Goal: Information Seeking & Learning: Check status

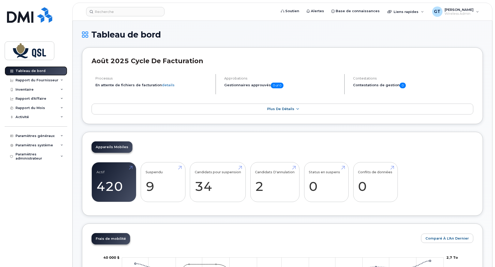
click at [31, 70] on div "Tableau de bord" at bounding box center [31, 71] width 30 height 4
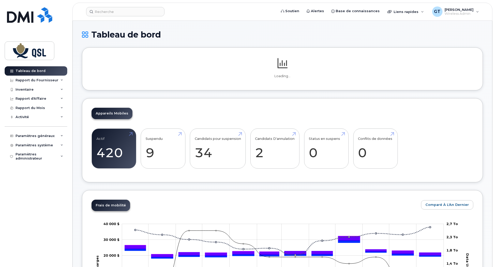
scroll to position [189, 0]
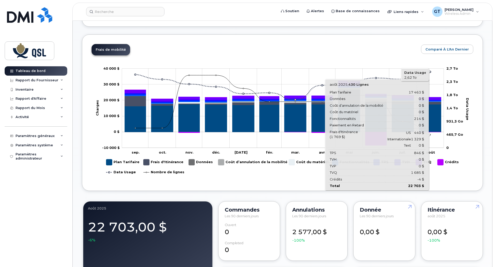
click at [418, 73] on rect "Graphique" at bounding box center [283, 108] width 322 height 79
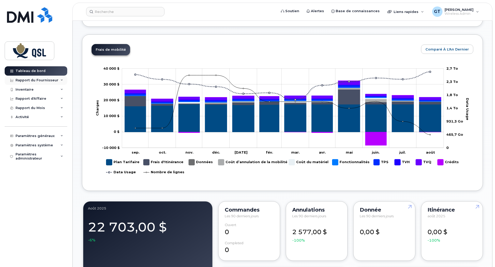
click at [34, 77] on div "Rapport du Fournisseur" at bounding box center [36, 80] width 63 height 9
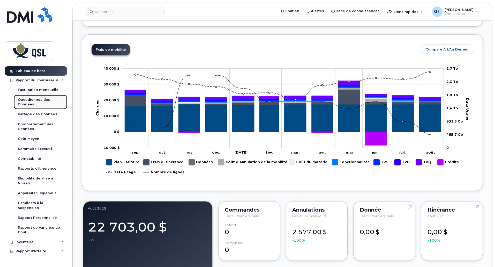
click at [26, 98] on div "Quotidiennes des Données" at bounding box center [40, 102] width 45 height 10
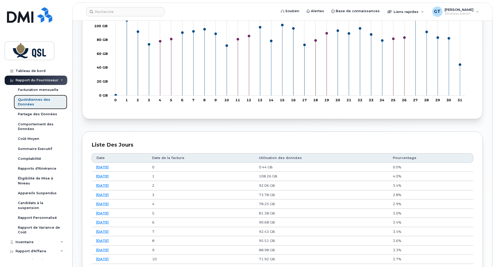
scroll to position [155, 0]
click at [29, 113] on div "Partage des Données" at bounding box center [37, 114] width 39 height 5
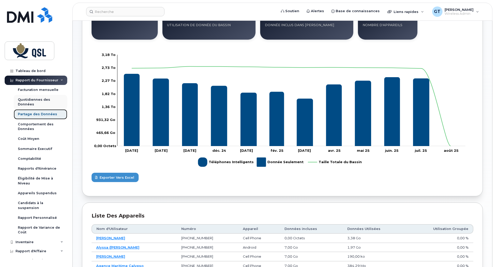
scroll to position [103, 0]
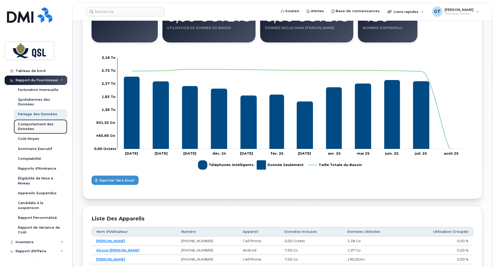
click at [32, 126] on div "Comportement des Données" at bounding box center [40, 127] width 45 height 10
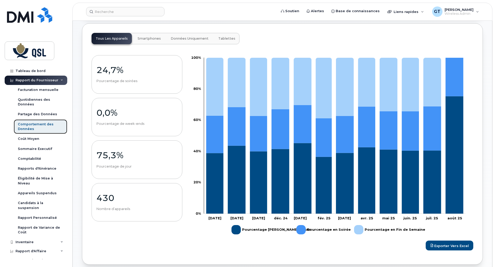
scroll to position [52, 0]
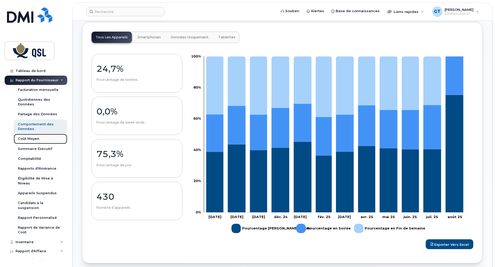
click at [35, 138] on div "Coût Moyen" at bounding box center [28, 138] width 21 height 5
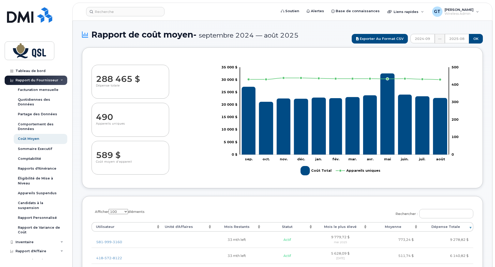
select select "100"
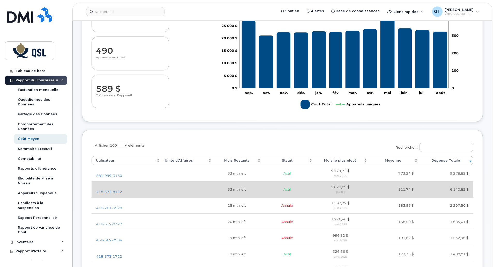
scroll to position [78, 0]
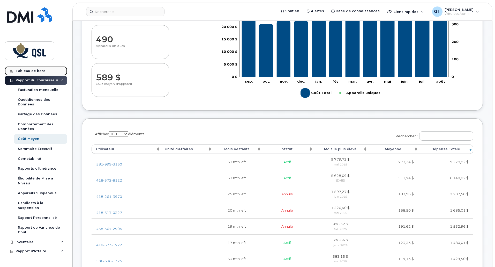
click at [28, 70] on div "Tableau de bord" at bounding box center [31, 71] width 30 height 4
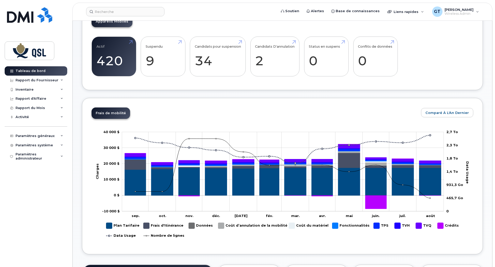
scroll to position [129, 0]
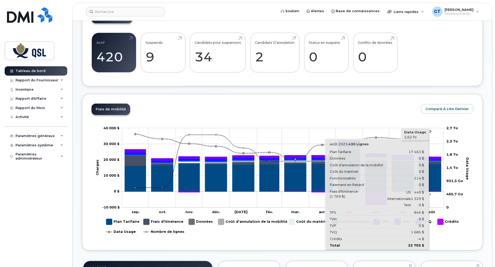
click at [422, 133] on rect "Graphique" at bounding box center [283, 167] width 322 height 79
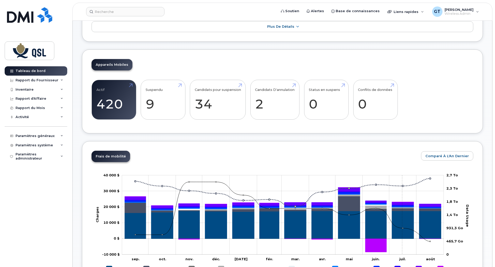
scroll to position [155, 0]
